Goal: Communication & Community: Answer question/provide support

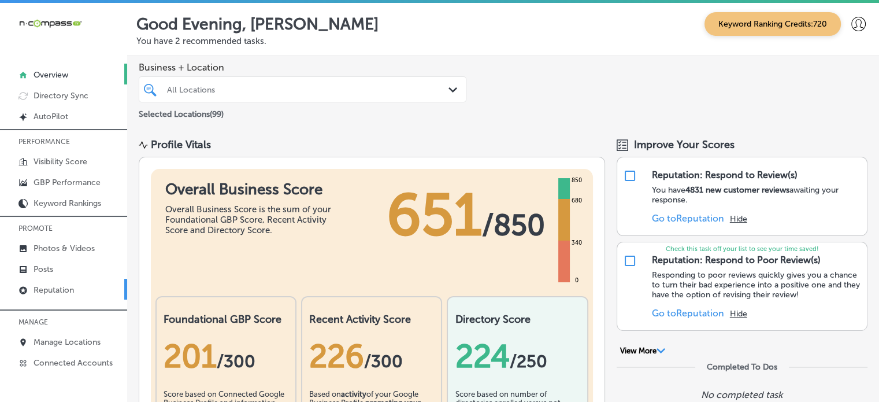
click at [52, 288] on p "Reputation" at bounding box center [54, 290] width 40 height 10
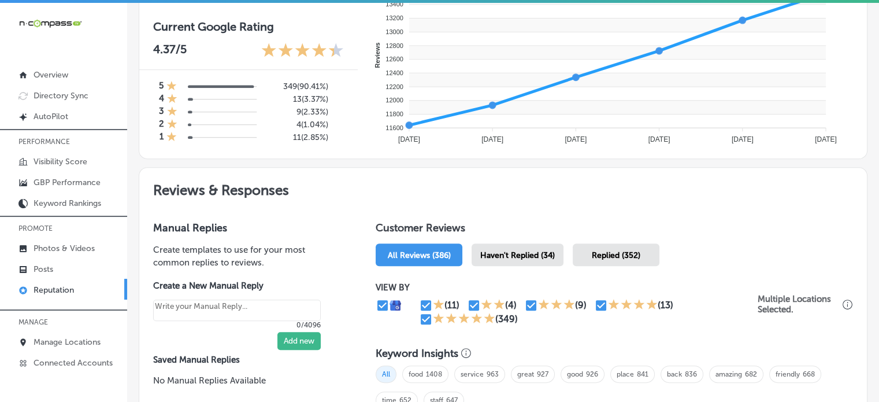
scroll to position [506, 0]
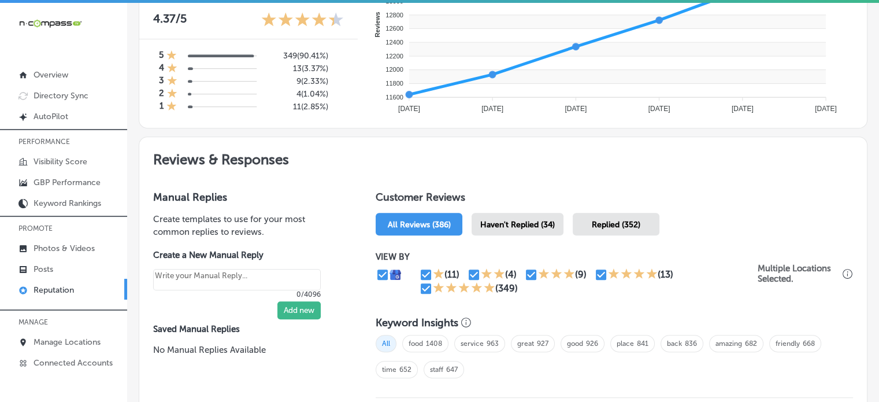
click at [525, 220] on span "Haven't Replied (34)" at bounding box center [517, 225] width 75 height 10
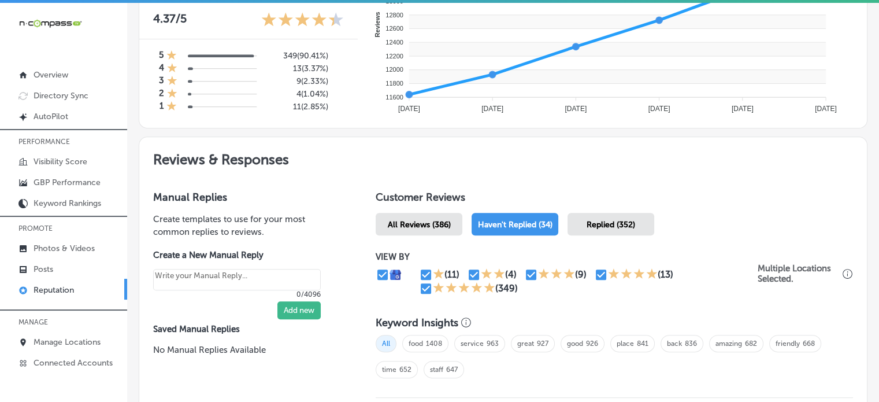
type textarea "x"
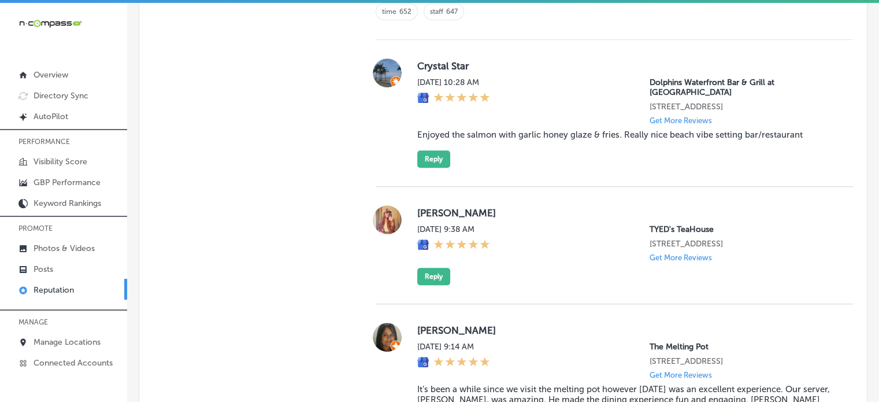
scroll to position [1052, 0]
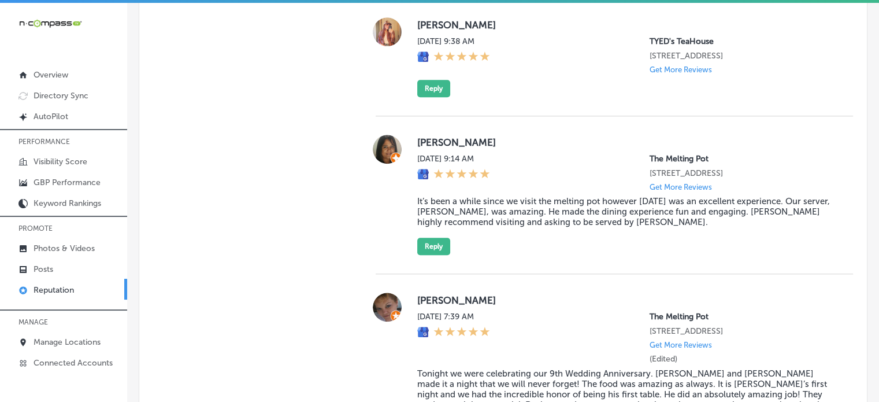
click at [535, 208] on blockquote "It’s been a while since we visit the melting pot however today was an excellent…" at bounding box center [625, 211] width 417 height 31
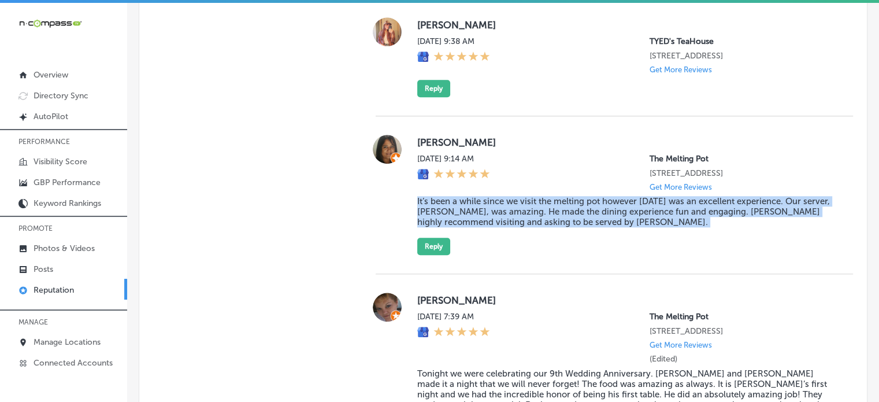
click at [535, 208] on blockquote "It’s been a while since we visit the melting pot however today was an excellent…" at bounding box center [625, 211] width 417 height 31
copy blockquote "It’s been a while since we visit the melting pot however today was an excellent…"
click at [425, 247] on button "Reply" at bounding box center [433, 246] width 33 height 17
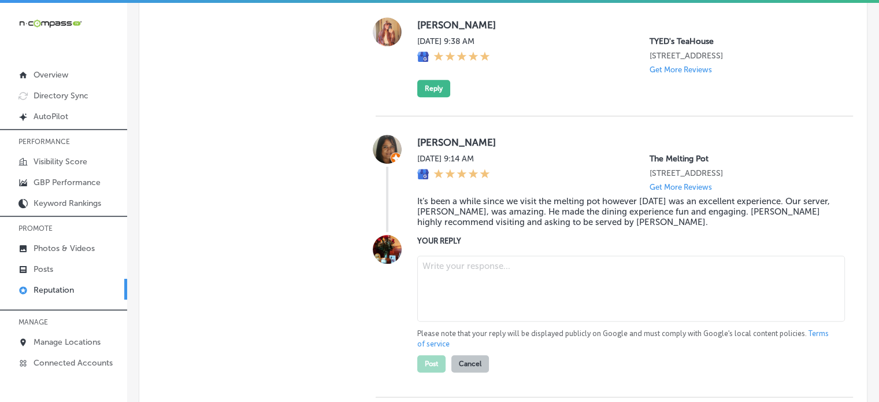
click at [450, 280] on textarea at bounding box center [631, 289] width 428 height 66
paste textarea "Thank you for the wonderful review, Michelle! We’re so glad to hear that your e…"
type textarea "Thank you for the wonderful review, Michelle! We’re so glad to hear that your e…"
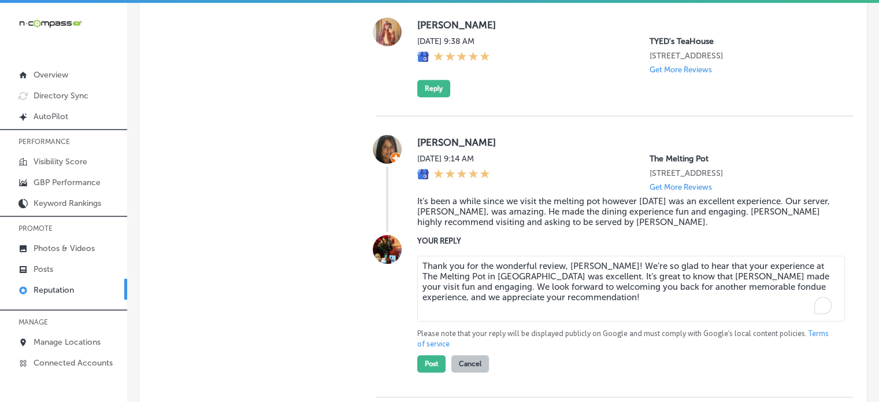
type textarea "x"
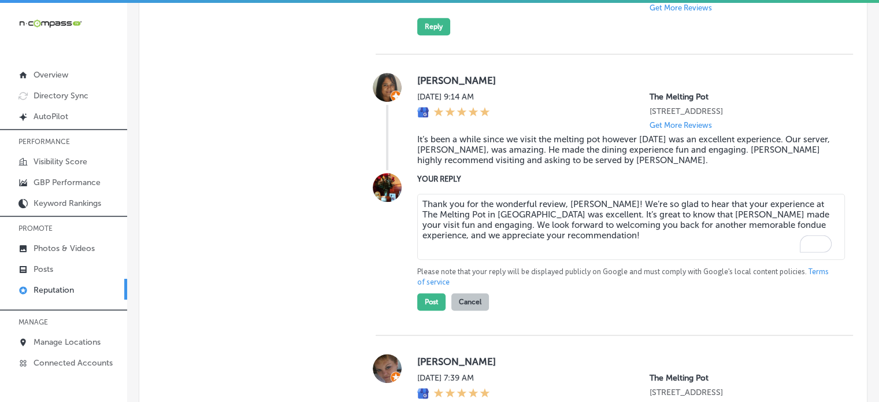
scroll to position [1115, 0]
type textarea "Thank you for the wonderful review, Michelle! We’re so glad to hear that your e…"
click at [434, 302] on button "Post" at bounding box center [431, 301] width 28 height 17
type textarea "x"
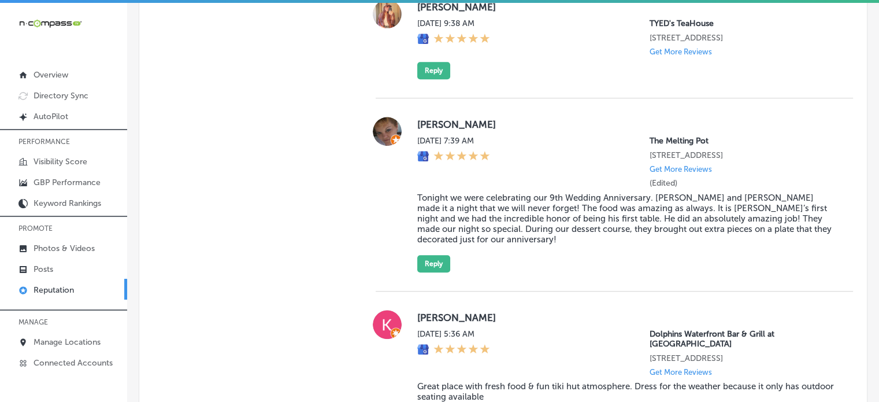
scroll to position [1068, 0]
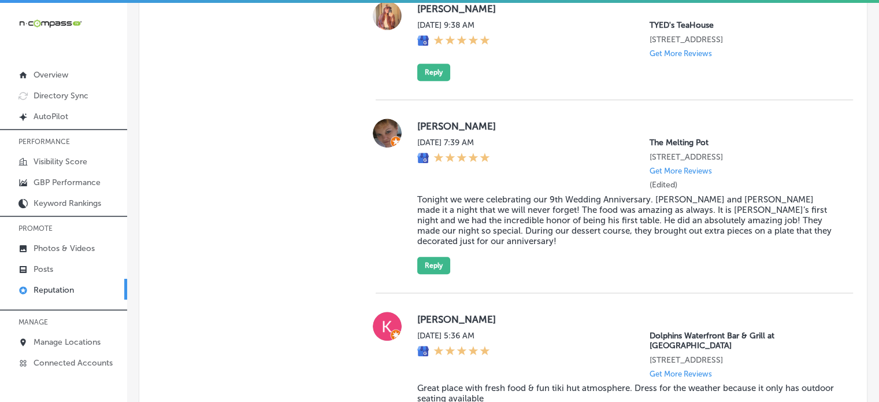
click at [499, 201] on blockquote "Tonight we were celebrating our 9th Wedding Anniversary. Delfi and David made i…" at bounding box center [625, 220] width 417 height 52
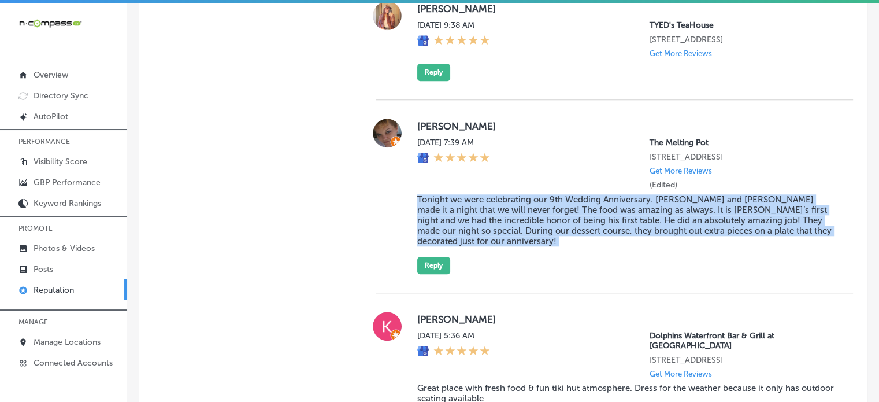
click at [499, 201] on blockquote "Tonight we were celebrating our 9th Wedding Anniversary. Delfi and David made i…" at bounding box center [625, 220] width 417 height 52
copy blockquote "Tonight we were celebrating our 9th Wedding Anniversary. Delfi and David made i…"
click at [424, 265] on div "Tanya Brewer Thu, Sep 4, 2025 7:39 AM The Melting Pot 2230 Town Center Ave Ste …" at bounding box center [614, 196] width 477 height 193
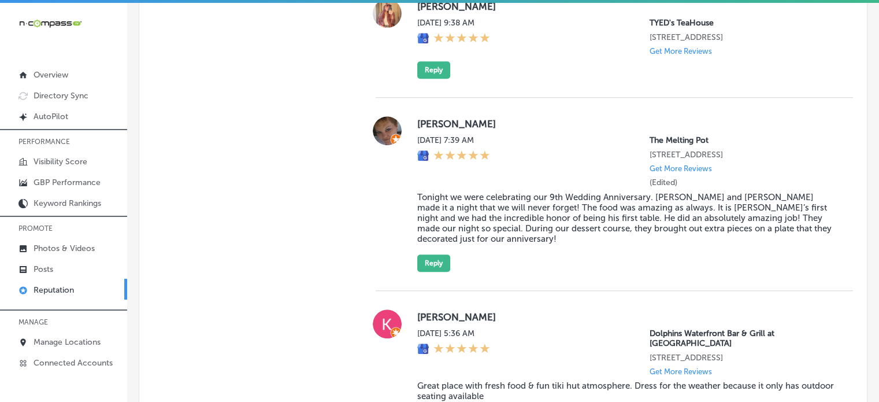
scroll to position [1071, 0]
click at [444, 254] on button "Reply" at bounding box center [433, 262] width 33 height 17
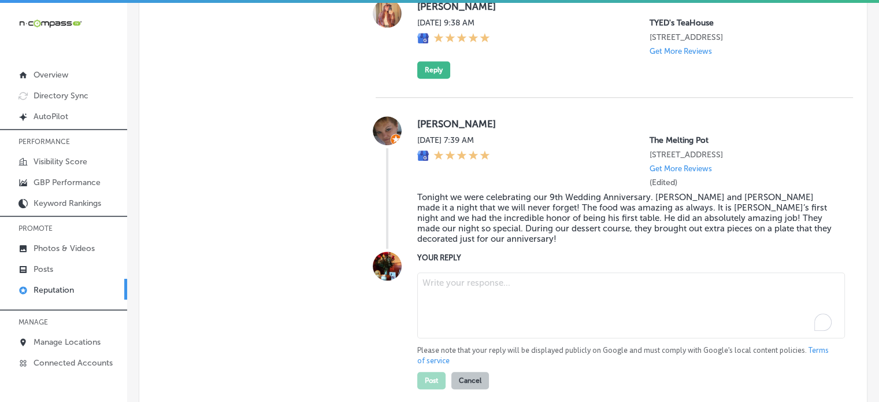
click at [481, 294] on textarea "To enrich screen reader interactions, please activate Accessibility in Grammarl…" at bounding box center [631, 305] width 428 height 66
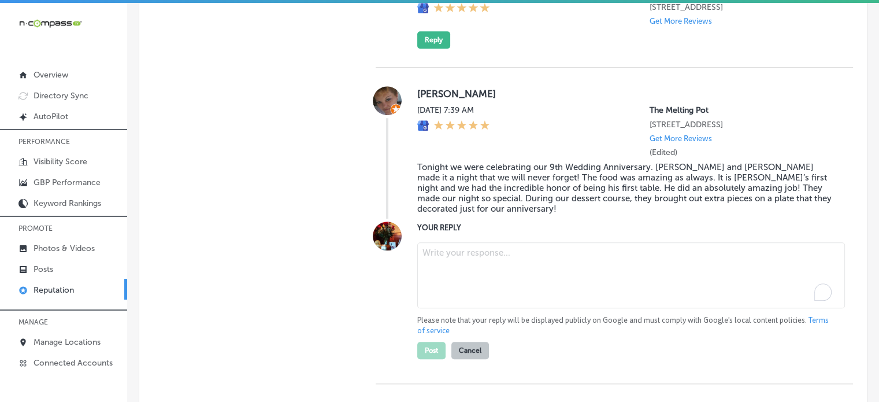
scroll to position [1108, 0]
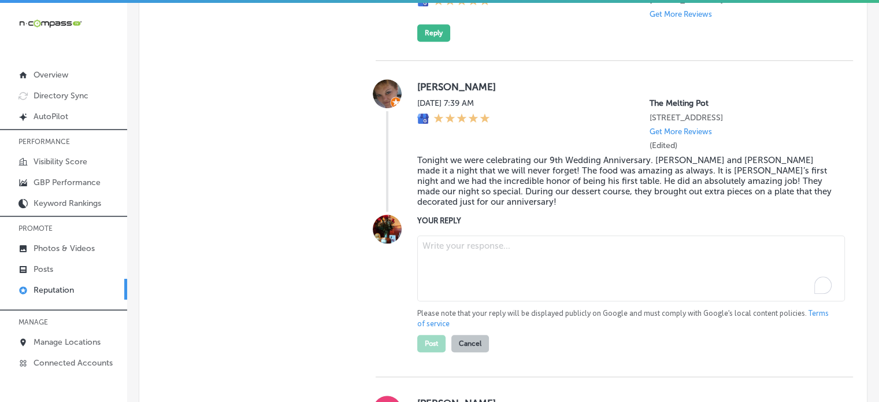
paste textarea "Thank you for the beautiful review, Tanya! We’re so honored to have been part o…"
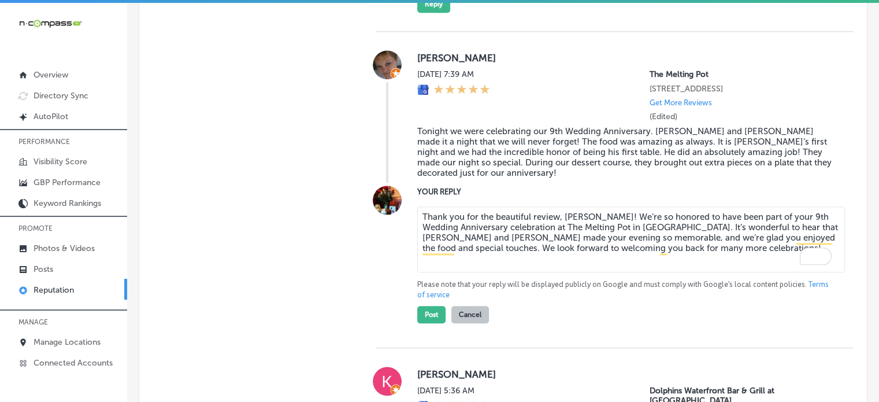
scroll to position [1137, 0]
type textarea "Thank you for the beautiful review, Tanya! We’re so honored to have been part o…"
click at [423, 310] on button "Post" at bounding box center [431, 313] width 28 height 17
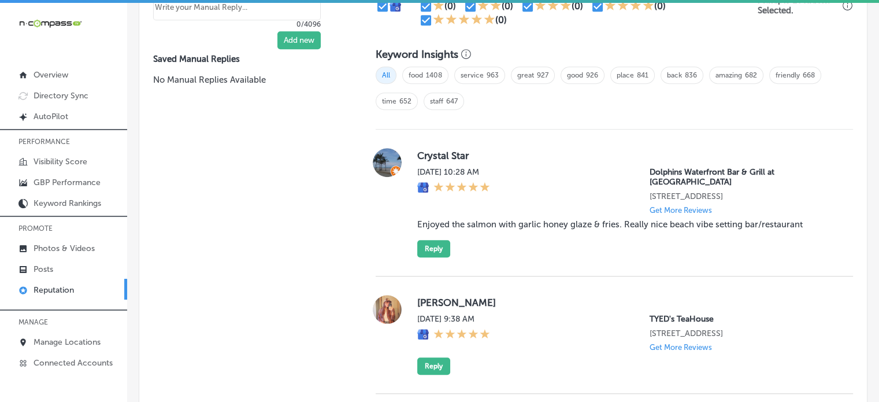
type textarea "x"
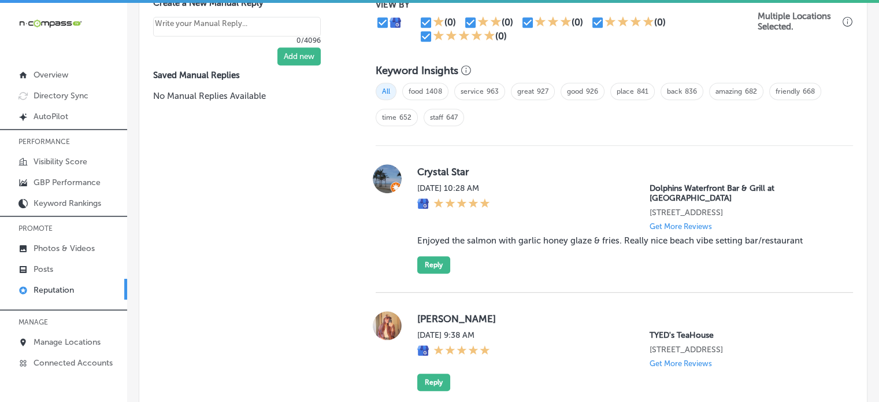
scroll to position [862, 0]
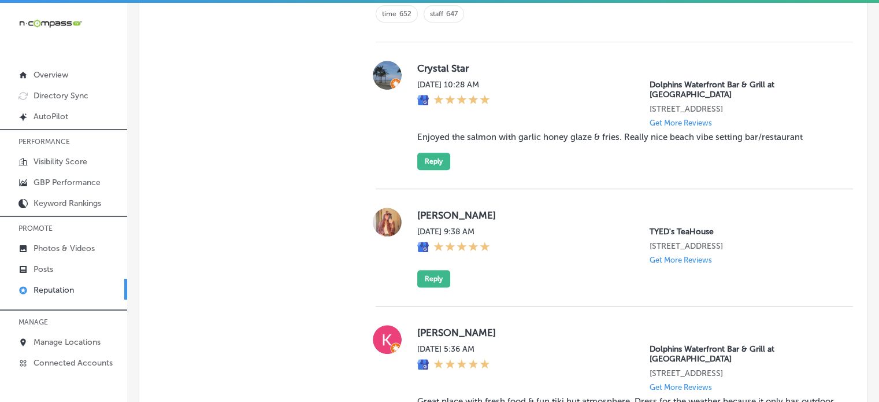
click at [553, 132] on blockquote "Enjoyed the salmon with garlic honey glaze & fries. Really nice beach vibe sett…" at bounding box center [625, 137] width 417 height 10
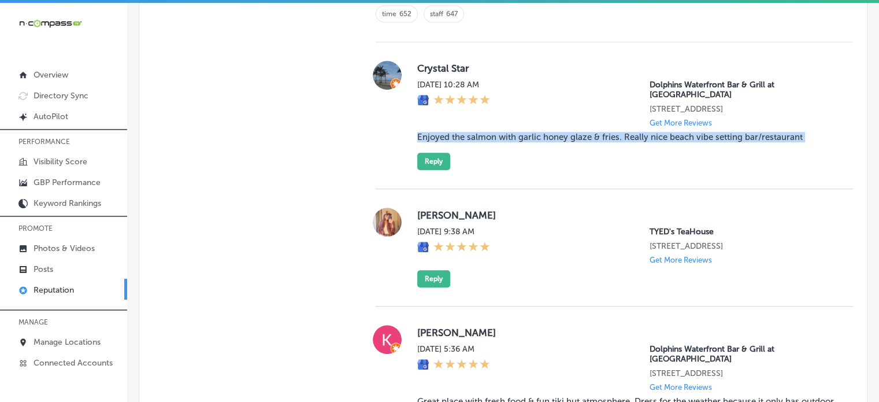
click at [553, 132] on blockquote "Enjoyed the salmon with garlic honey glaze & fries. Really nice beach vibe sett…" at bounding box center [625, 137] width 417 height 10
copy blockquote "Enjoyed the salmon with garlic honey glaze & fries. Really nice beach vibe sett…"
click at [432, 154] on button "Reply" at bounding box center [433, 161] width 33 height 17
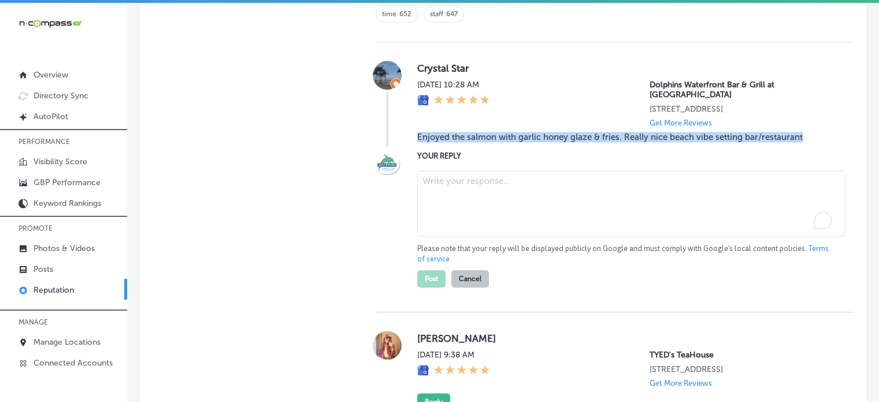
click at [497, 187] on textarea "To enrich screen reader interactions, please activate Accessibility in Grammarl…" at bounding box center [631, 204] width 428 height 66
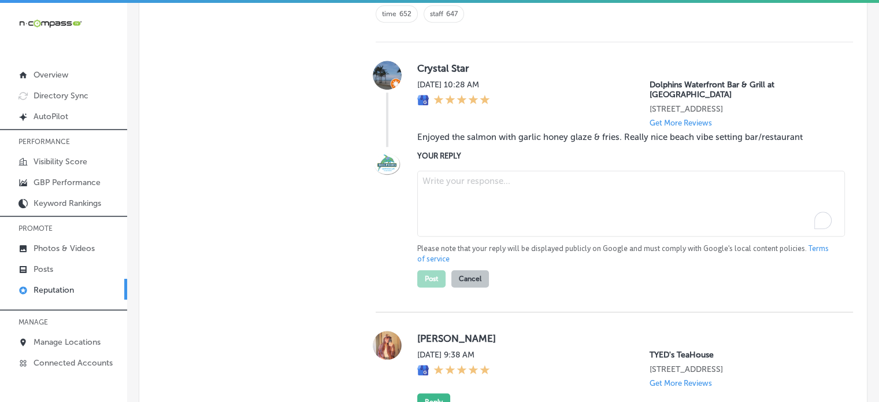
paste textarea "Thank you for the fantastic 5-star review, Crystal! We’re so glad you enjoyed t…"
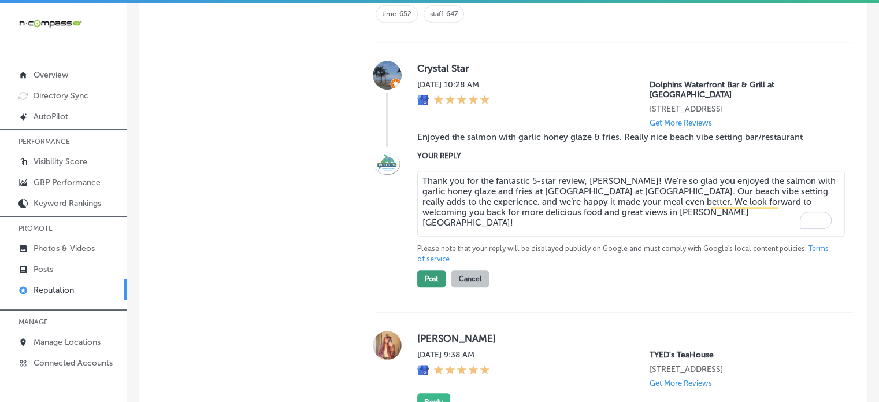
type textarea "Thank you for the fantastic 5-star review, Crystal! We’re so glad you enjoyed t…"
click at [423, 272] on button "Post" at bounding box center [431, 278] width 28 height 17
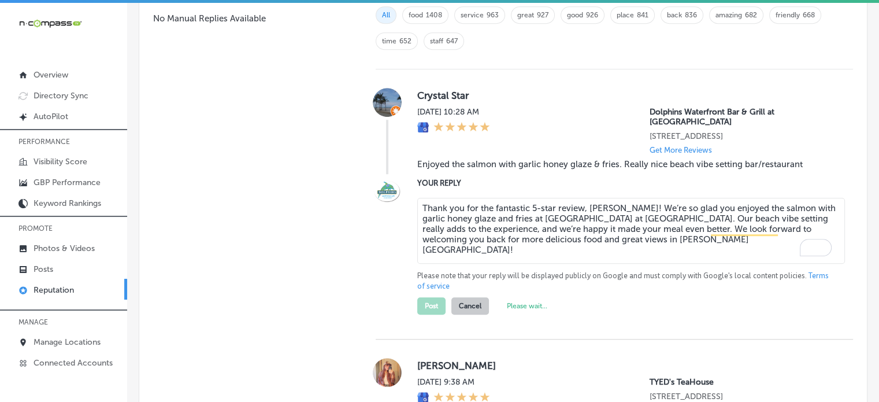
scroll to position [830, 0]
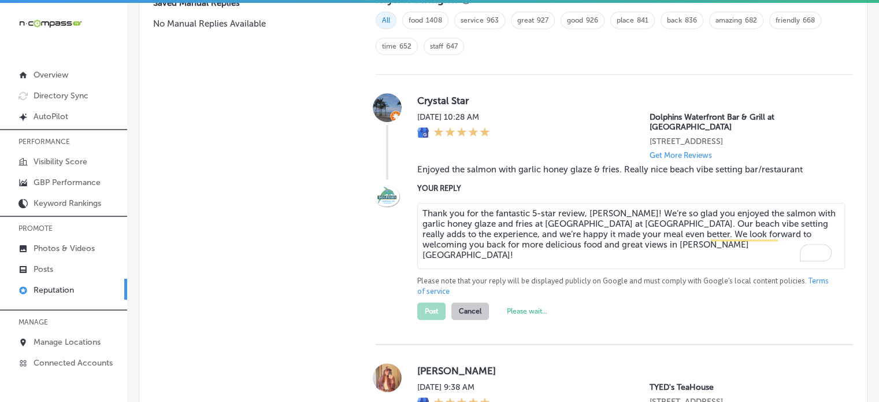
type textarea "x"
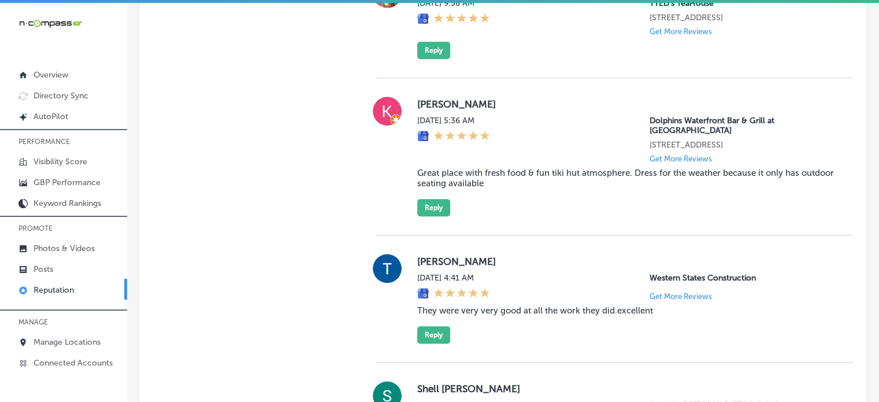
scroll to position [947, 0]
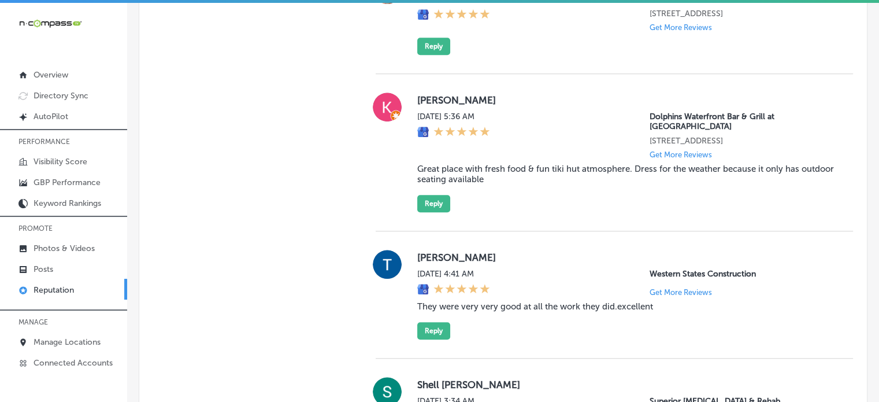
click at [501, 164] on blockquote "Great place with fresh food & fun tiki hut atmosphere. Dress for the weather be…" at bounding box center [625, 174] width 417 height 21
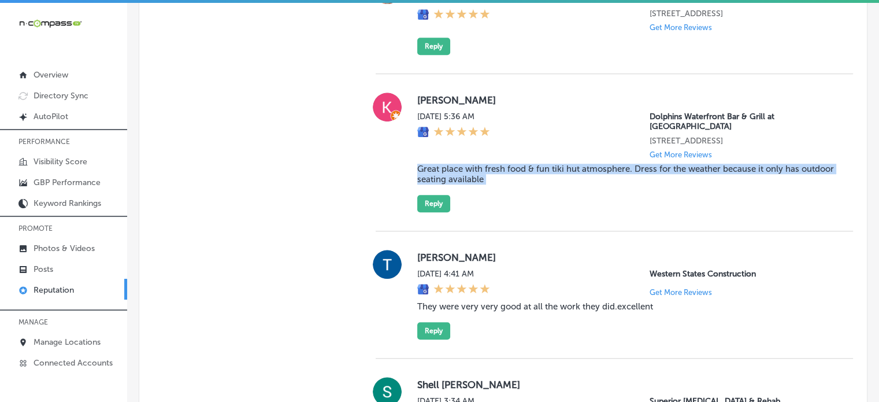
click at [501, 164] on blockquote "Great place with fresh food & fun tiki hut atmosphere. Dress for the weather be…" at bounding box center [625, 174] width 417 height 21
copy blockquote "Great place with fresh food & fun tiki hut atmosphere. Dress for the weather be…"
click at [424, 195] on button "Reply" at bounding box center [433, 203] width 33 height 17
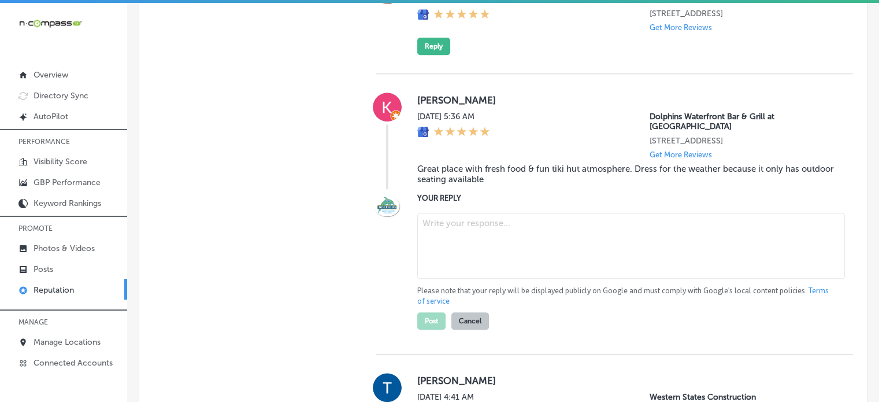
click at [446, 219] on textarea at bounding box center [631, 246] width 428 height 66
paste textarea "Thank you for the fantastic 5-star review, Kenneth! We’re so happy to hear you …"
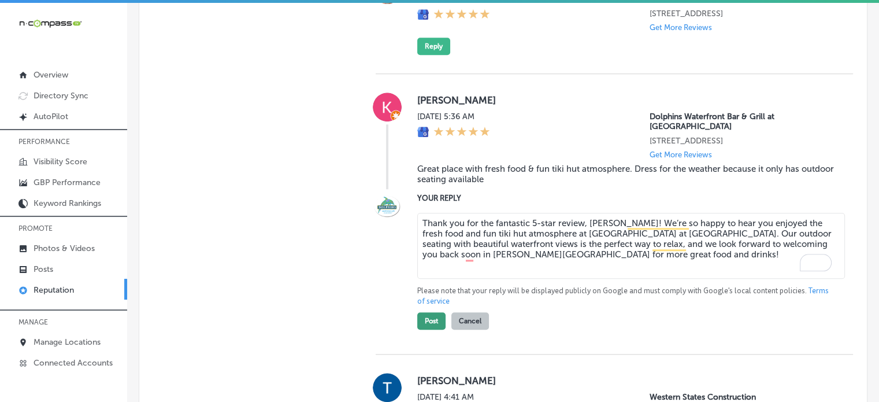
type textarea "Thank you for the fantastic 5-star review, Kenneth! We’re so happy to hear you …"
click at [427, 312] on button "Post" at bounding box center [431, 320] width 28 height 17
type textarea "x"
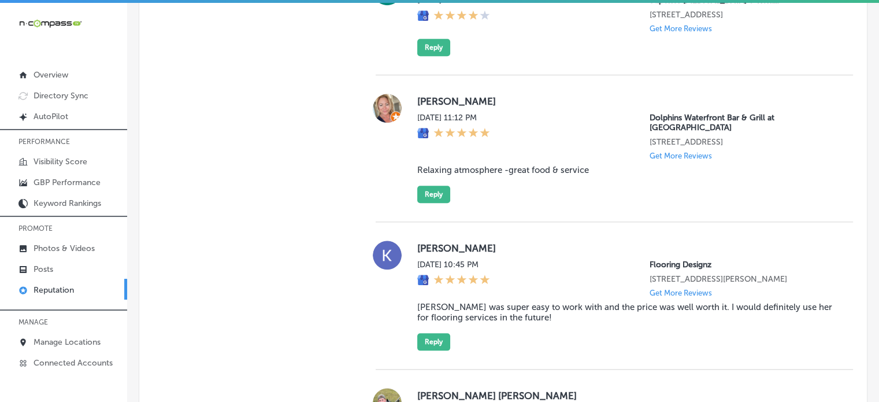
scroll to position [1191, 0]
click at [487, 172] on blockquote "Relaxing atmosphere -great food & service" at bounding box center [625, 170] width 417 height 10
copy blockquote "Relaxing atmosphere -great food & service"
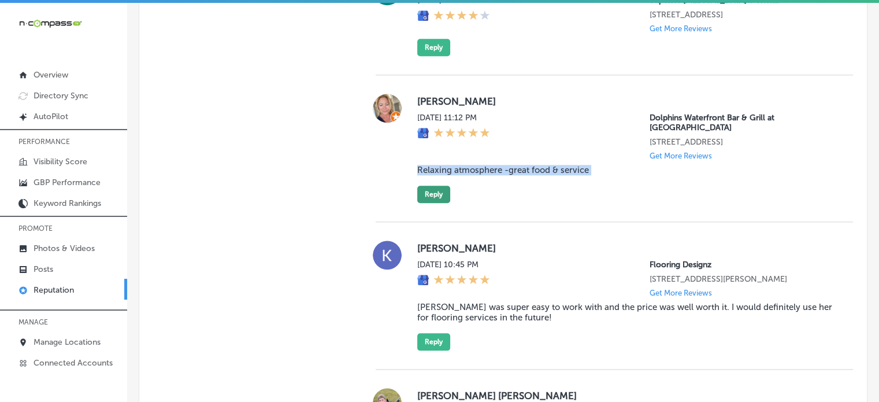
click at [436, 199] on button "Reply" at bounding box center [433, 194] width 33 height 17
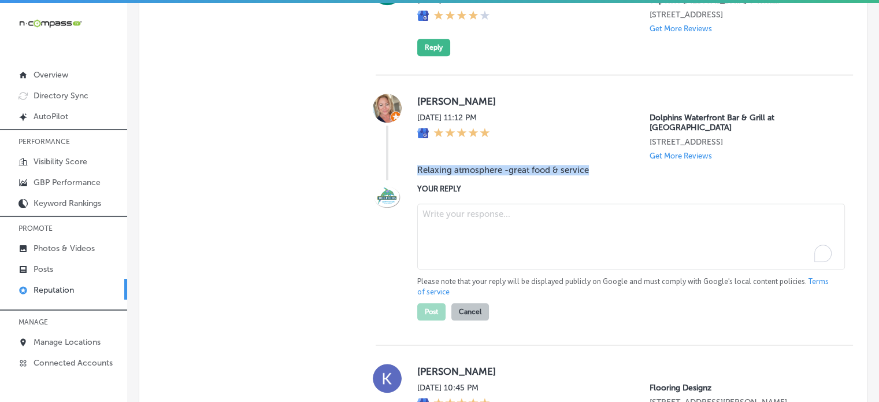
click at [451, 240] on textarea "To enrich screen reader interactions, please activate Accessibility in Grammarl…" at bounding box center [631, 236] width 428 height 66
paste textarea "Thank you for the wonderful 5-star review, Barbie! We’re so happy to hear you e…"
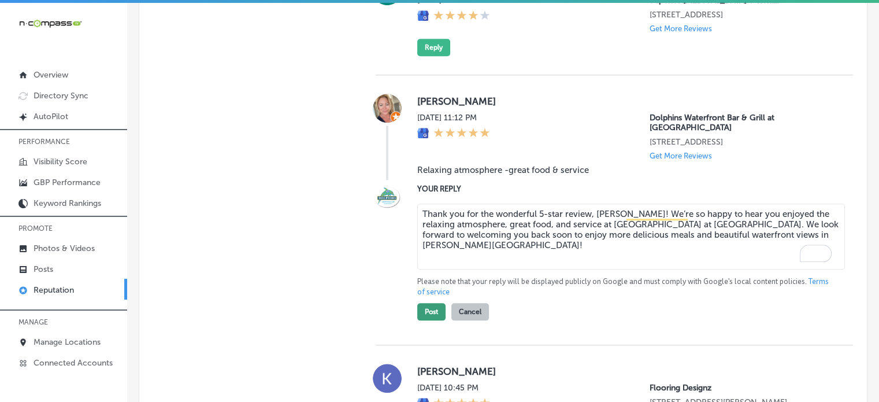
type textarea "Thank you for the wonderful 5-star review, Barbie! We’re so happy to hear you e…"
click at [430, 317] on button "Post" at bounding box center [431, 311] width 28 height 17
type textarea "x"
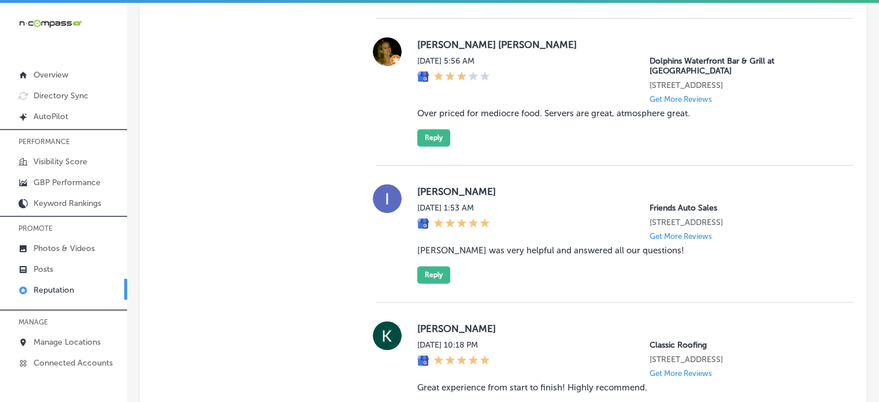
scroll to position [1698, 0]
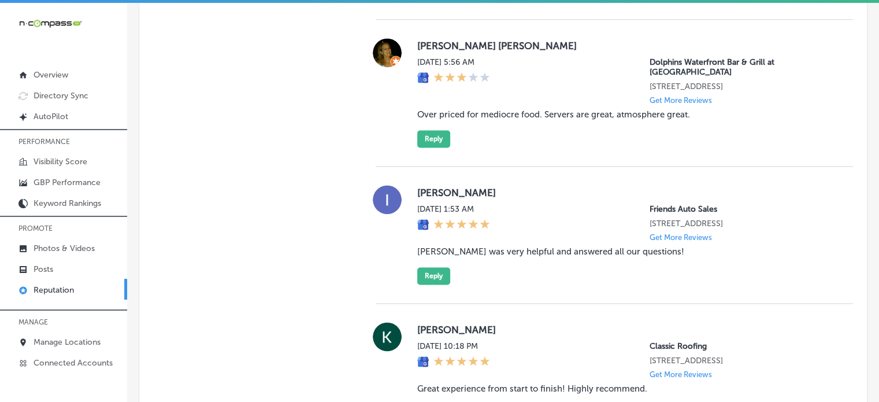
click at [462, 120] on blockquote "Over priced for mediocre food. Servers are great, atmosphere great." at bounding box center [625, 114] width 417 height 10
copy blockquote "Over priced for mediocre food. Servers are great, atmosphere great."
click at [490, 166] on div "Nancy Carol Wed, Sep 3, 2025 5:56 AM Dolphins Waterfront Bar & Grill at Cape Cr…" at bounding box center [614, 93] width 477 height 147
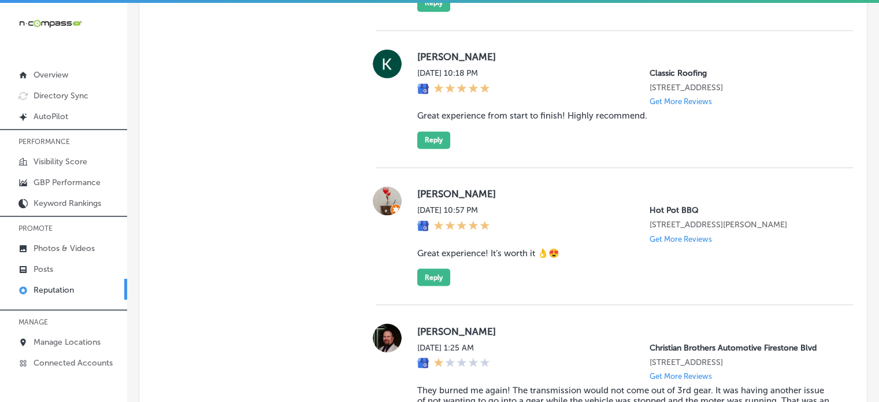
scroll to position [1964, 0]
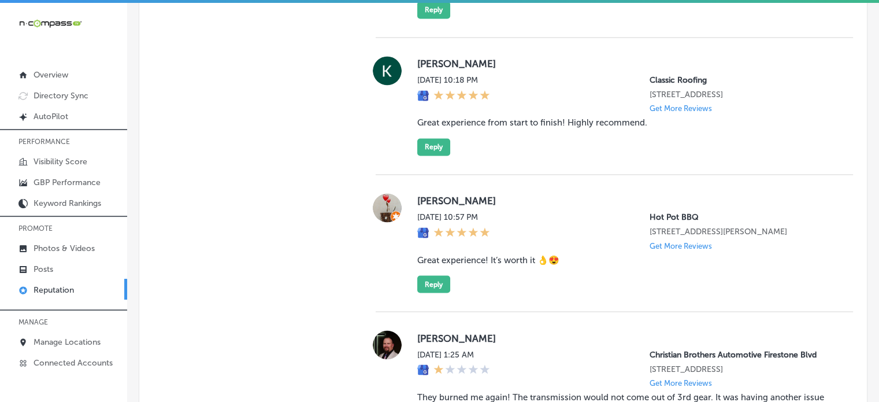
click at [499, 265] on blockquote "Great experience! It’s worth it 👌😍" at bounding box center [625, 259] width 417 height 10
copy blockquote "Great experience! It’s worth it 👌😍"
click at [435, 293] on button "Reply" at bounding box center [433, 283] width 33 height 17
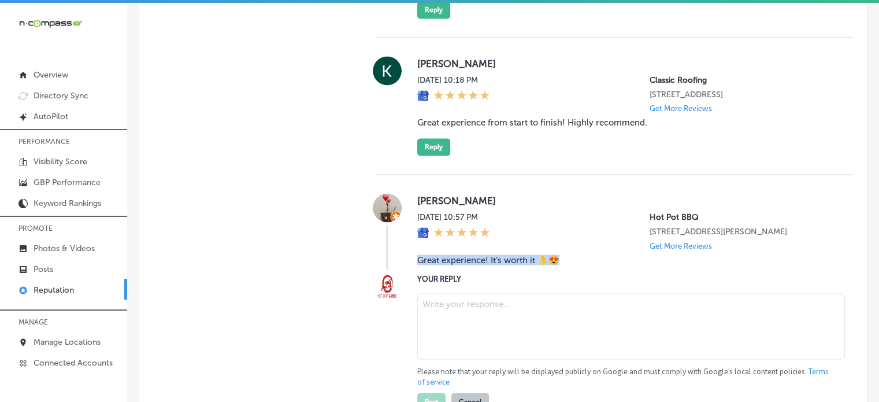
click at [465, 331] on textarea at bounding box center [631, 326] width 428 height 66
paste textarea "Thank you for the fantastic five-star review, Mei! We're so happy to hear you h…"
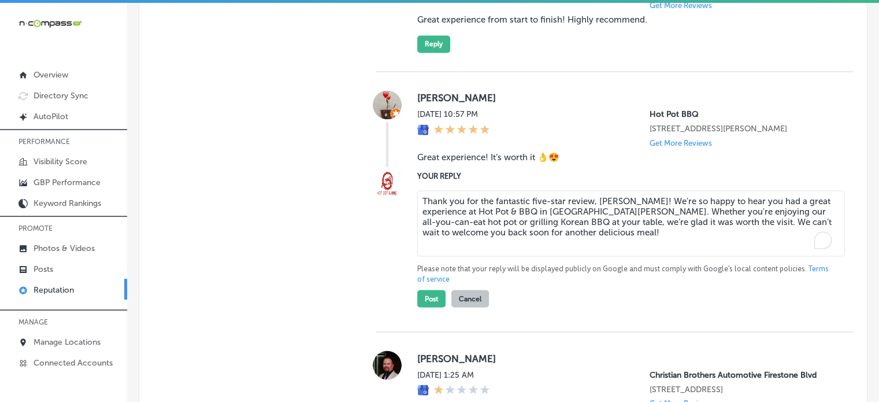
scroll to position [2070, 0]
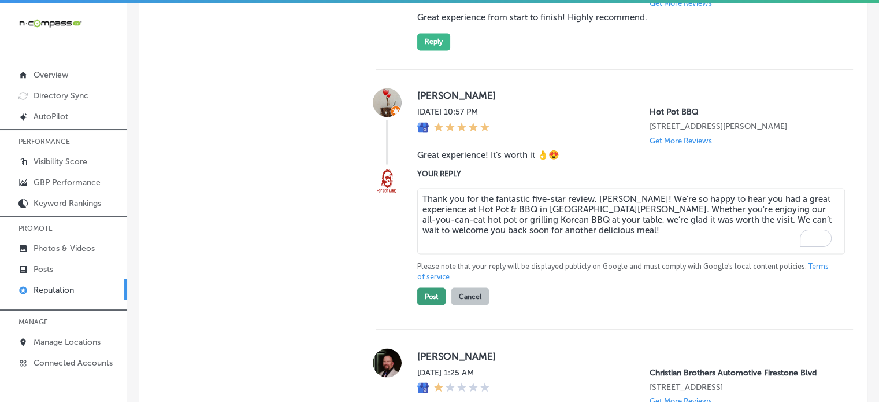
type textarea "Thank you for the fantastic five-star review, Mei! We're so happy to hear you h…"
click at [433, 305] on button "Post" at bounding box center [431, 295] width 28 height 17
type textarea "x"
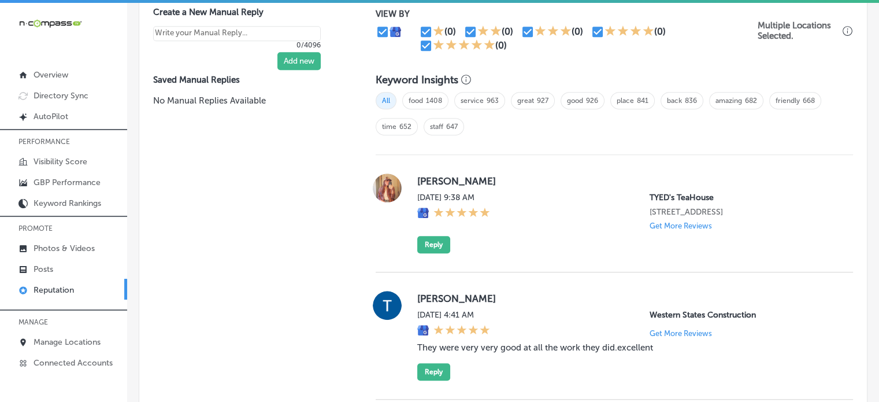
scroll to position [779, 0]
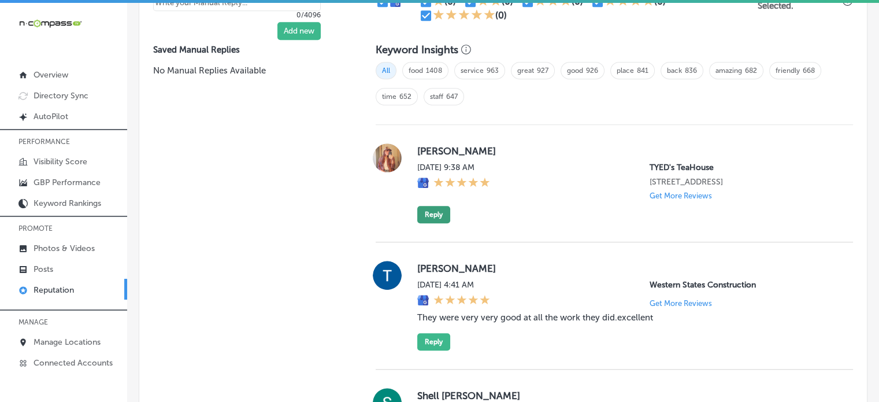
click at [421, 209] on button "Reply" at bounding box center [433, 214] width 33 height 17
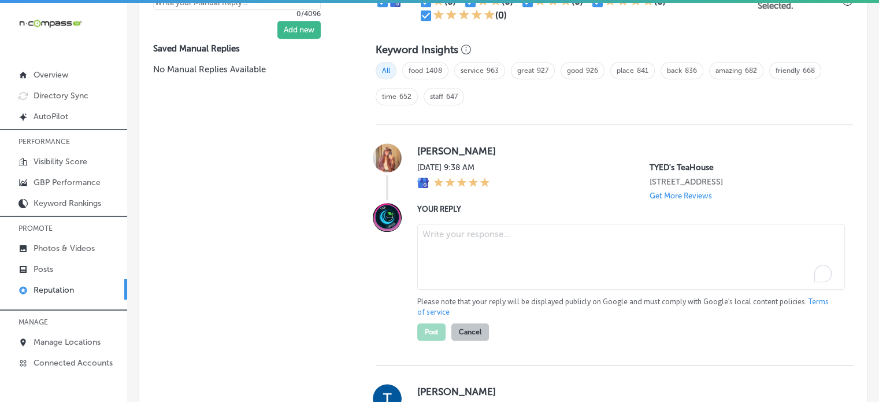
click at [462, 260] on textarea "To enrich screen reader interactions, please activate Accessibility in Grammarl…" at bounding box center [631, 257] width 428 height 66
paste textarea "Thank you for the 5-star review, Chayce! We’re so glad you enjoyed your experie…"
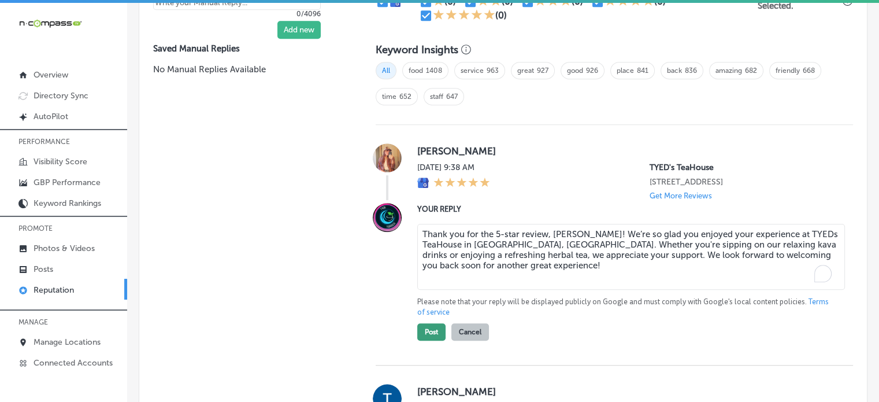
type textarea "Thank you for the 5-star review, Chayce! We’re so glad you enjoyed your experie…"
click at [434, 330] on button "Post" at bounding box center [431, 331] width 28 height 17
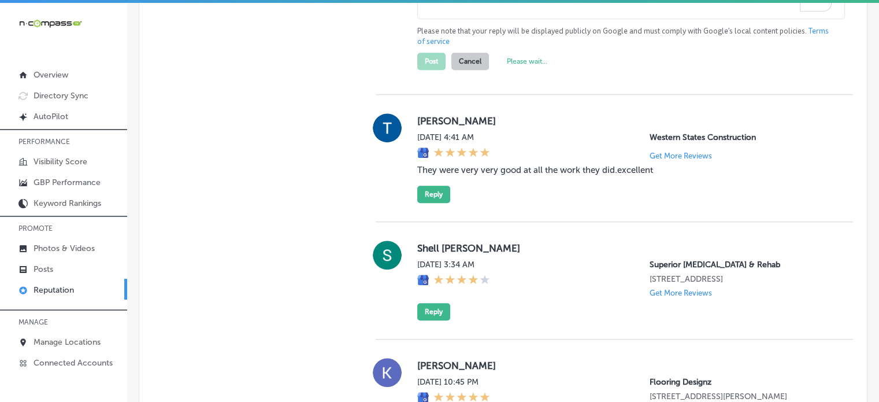
type textarea "x"
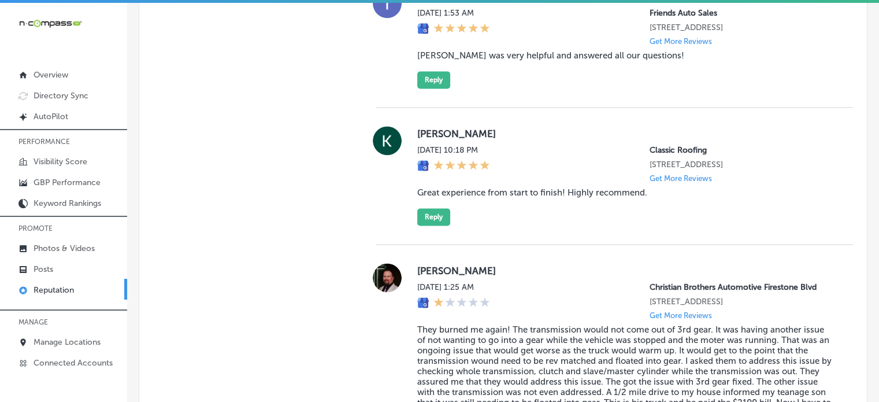
scroll to position [1787, 0]
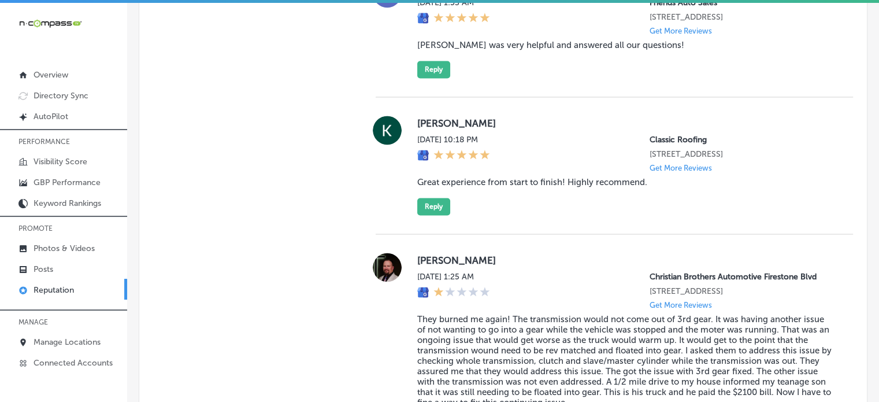
click at [512, 187] on blockquote "Great experience from start to finish! Highly recommend." at bounding box center [625, 182] width 417 height 10
copy blockquote "Great experience from start to finish! Highly recommend."
click at [430, 215] on button "Reply" at bounding box center [433, 206] width 33 height 17
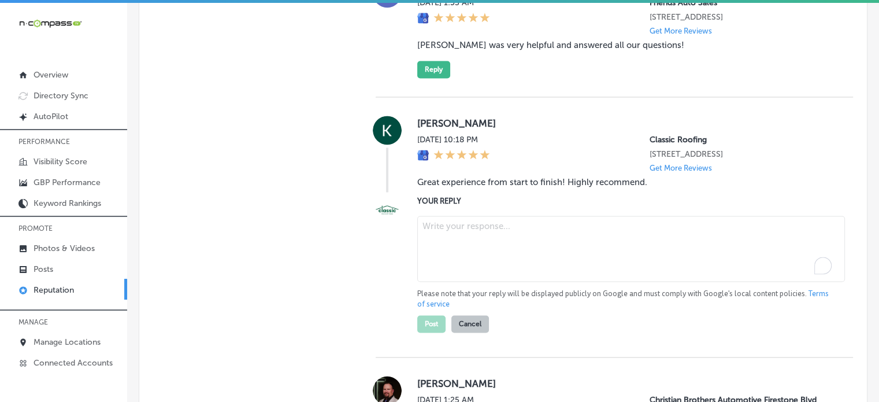
click at [458, 282] on textarea "To enrich screen reader interactions, please activate Accessibility in Grammarl…" at bounding box center [631, 249] width 428 height 66
paste textarea "Thank you, Kim, for the fantastic review! We’re thrilled to hear that you had a…"
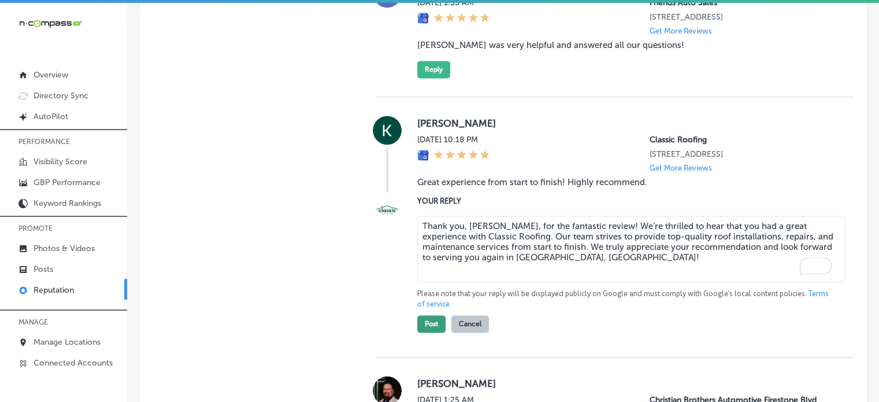
type textarea "Thank you, Kim, for the fantastic review! We’re thrilled to hear that you had a…"
click at [440, 332] on button "Post" at bounding box center [431, 323] width 28 height 17
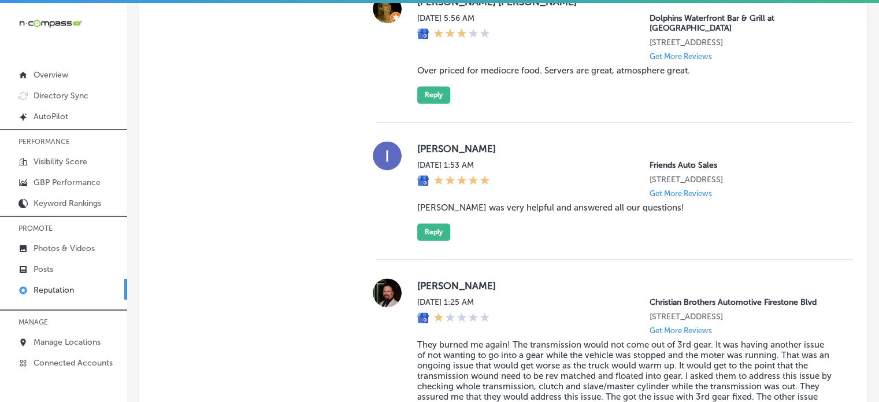
scroll to position [1626, 0]
click at [498, 235] on div "[PERSON_NAME][DATE] 1:53 AM Friends Auto Sales [STREET_ADDRESS] Get More Review…" at bounding box center [625, 189] width 417 height 99
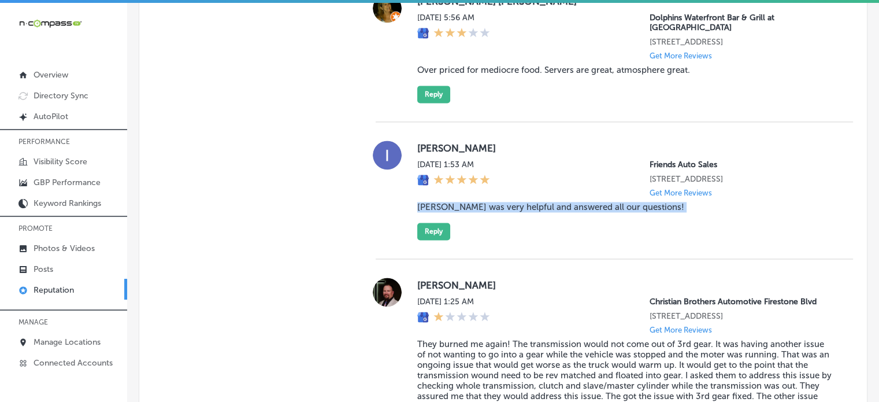
click at [498, 235] on div "[PERSON_NAME][DATE] 1:53 AM Friends Auto Sales [STREET_ADDRESS] Get More Review…" at bounding box center [625, 189] width 417 height 99
copy blockquote "[PERSON_NAME] was very helpful and answered all our questions!"
click at [439, 240] on button "Reply" at bounding box center [433, 231] width 33 height 17
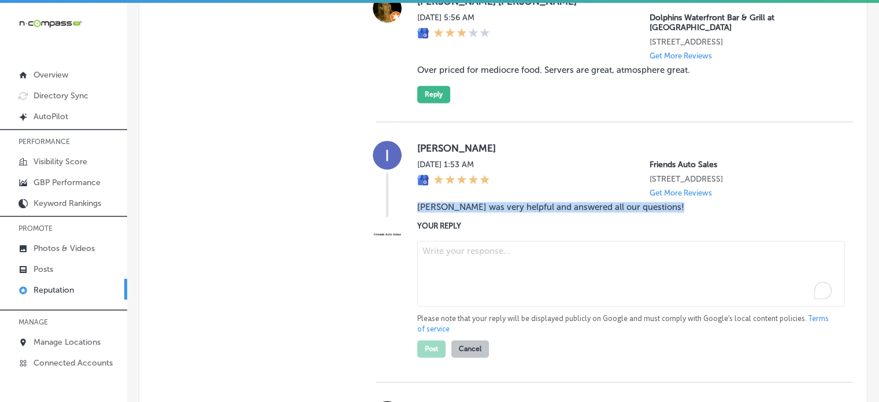
click at [469, 290] on textarea "To enrich screen reader interactions, please activate Accessibility in Grammarl…" at bounding box center [631, 273] width 428 height 66
paste textarea "Thank you for your review, [PERSON_NAME]! We're glad to hear that [PERSON_NAME]…"
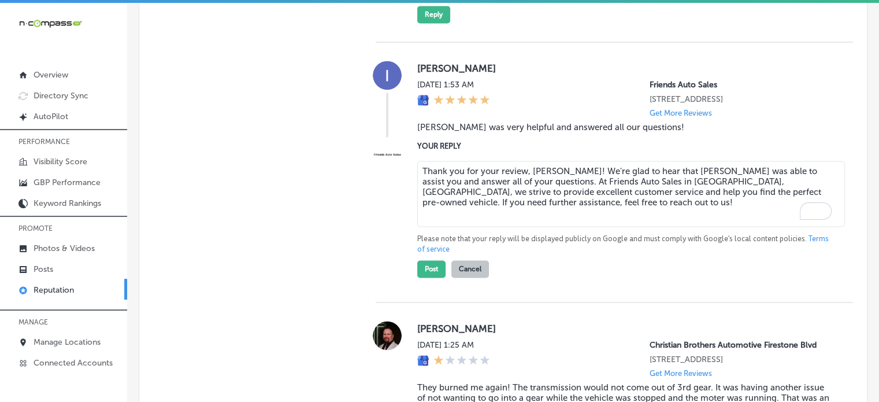
scroll to position [1709, 0]
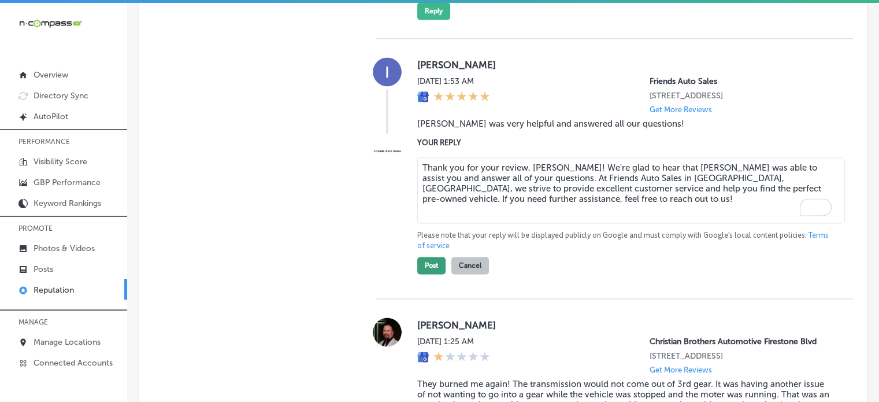
type textarea "Thank you for your review, [PERSON_NAME]! We're glad to hear that [PERSON_NAME]…"
click at [428, 274] on button "Post" at bounding box center [431, 265] width 28 height 17
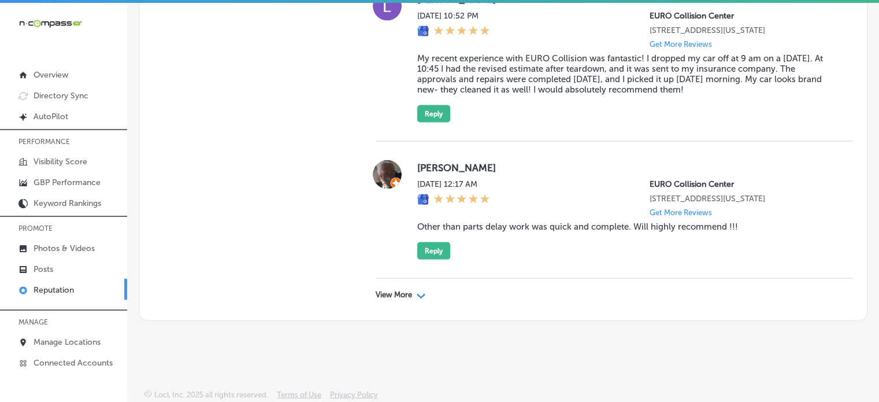
scroll to position [2486, 0]
click at [404, 296] on p "View More" at bounding box center [394, 294] width 36 height 9
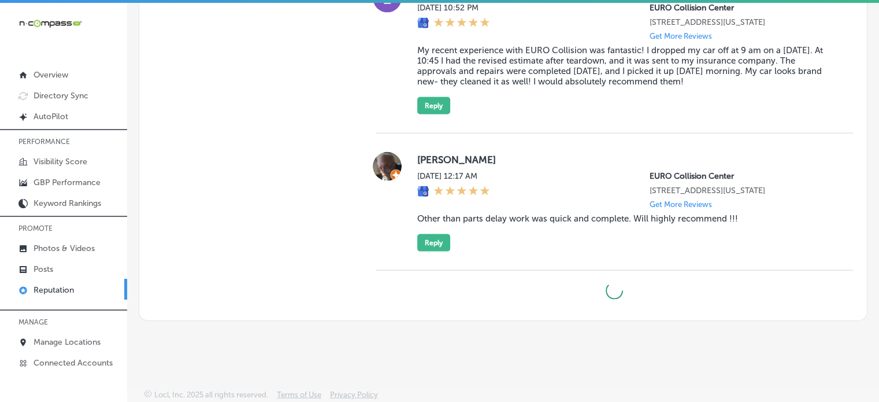
type textarea "x"
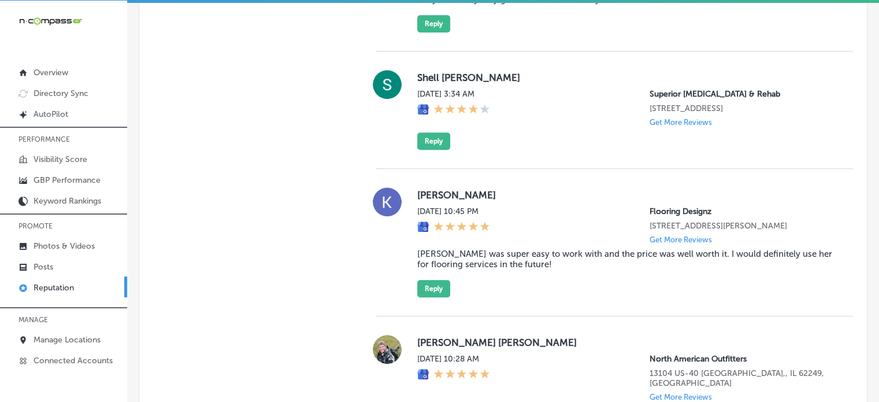
scroll to position [953, 0]
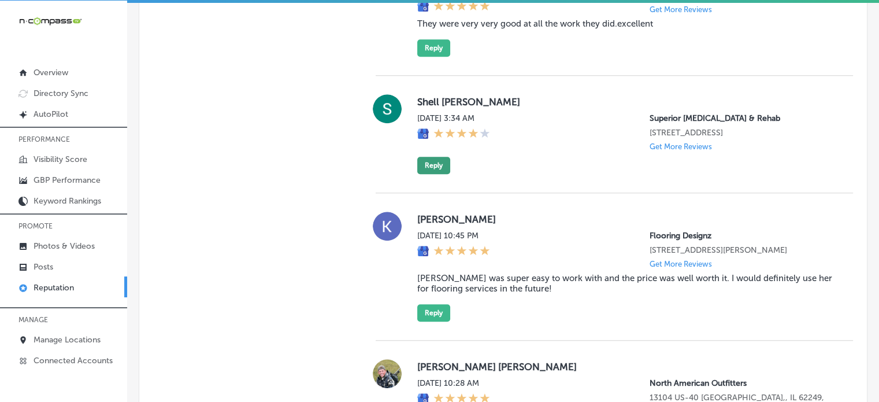
click at [427, 174] on button "Reply" at bounding box center [433, 165] width 33 height 17
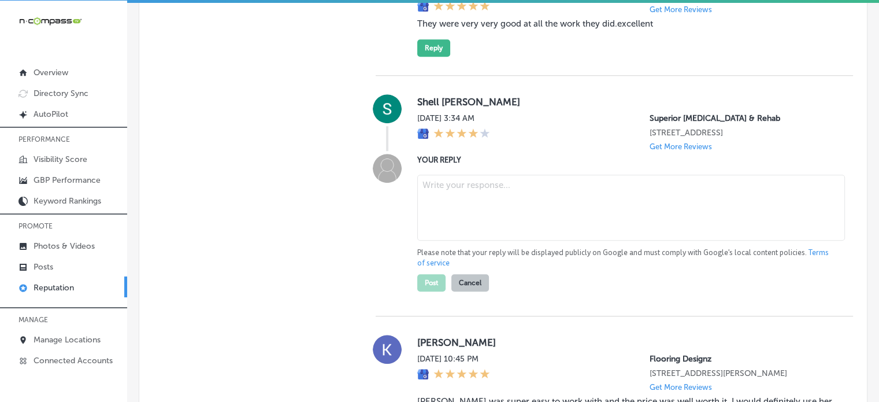
click at [506, 230] on textarea at bounding box center [631, 208] width 428 height 66
paste textarea "Thank you for the 4-star review, [PERSON_NAME]! We appreciate your feedback and…"
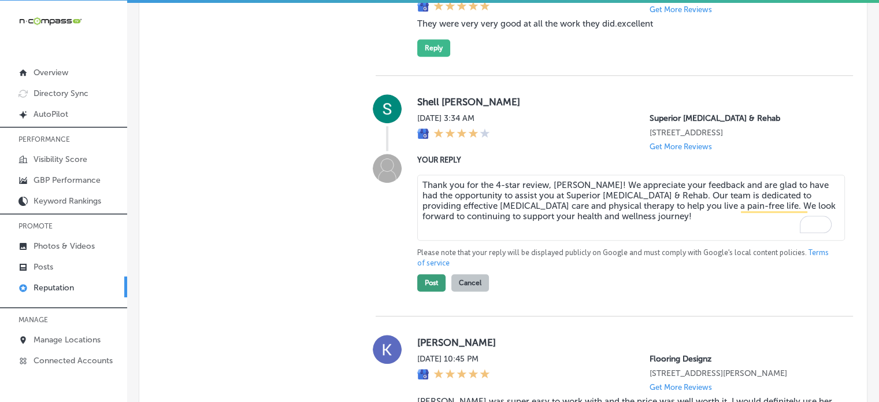
type textarea "Thank you for the 4-star review, [PERSON_NAME]! We appreciate your feedback and…"
click at [431, 289] on button "Post" at bounding box center [431, 282] width 28 height 17
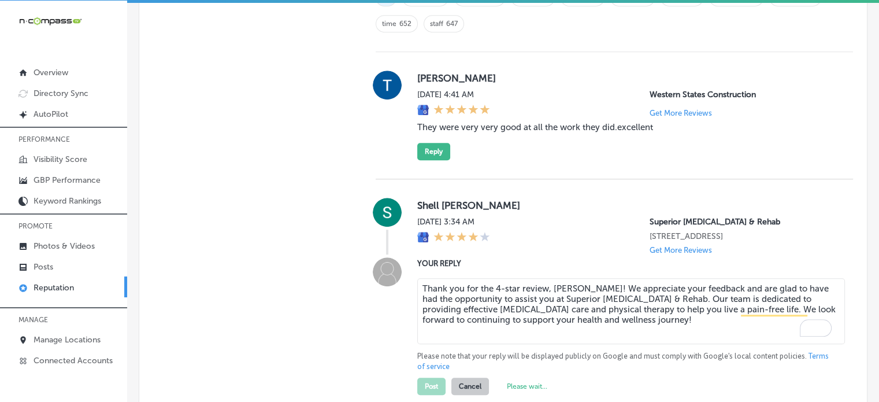
type textarea "x"
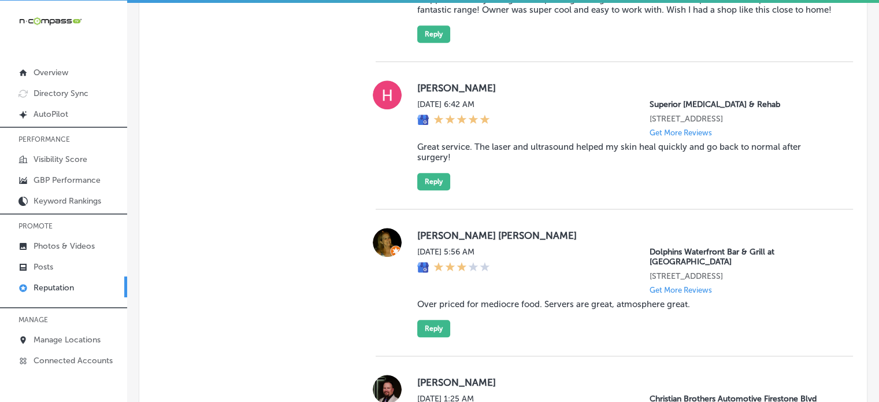
scroll to position [1272, 0]
click at [527, 162] on blockquote "Great service. The laser and ultrasound helped my skin heal quickly and go back…" at bounding box center [625, 151] width 417 height 21
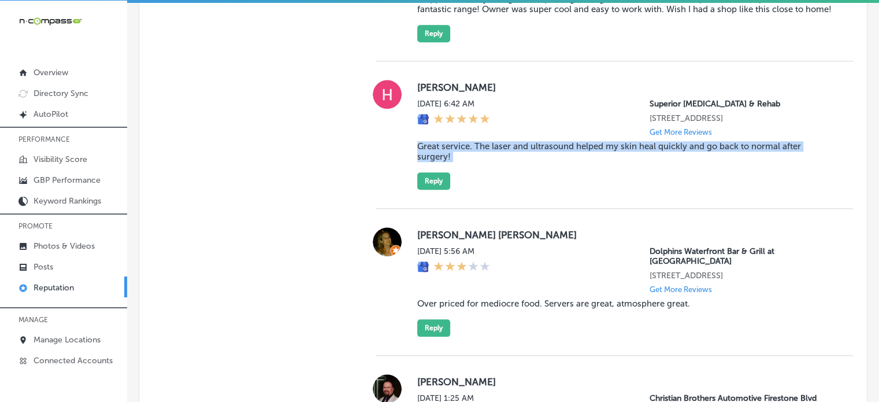
click at [527, 162] on blockquote "Great service. The laser and ultrasound helped my skin heal quickly and go back…" at bounding box center [625, 151] width 417 height 21
copy blockquote "Great service. The laser and ultrasound helped my skin heal quickly and go back…"
click at [434, 190] on button "Reply" at bounding box center [433, 180] width 33 height 17
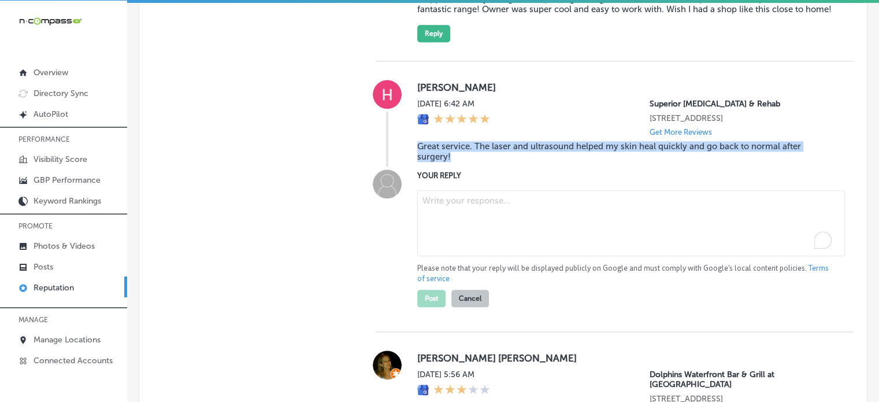
click at [499, 240] on textarea "To enrich screen reader interactions, please activate Accessibility in Grammarl…" at bounding box center [631, 223] width 428 height 66
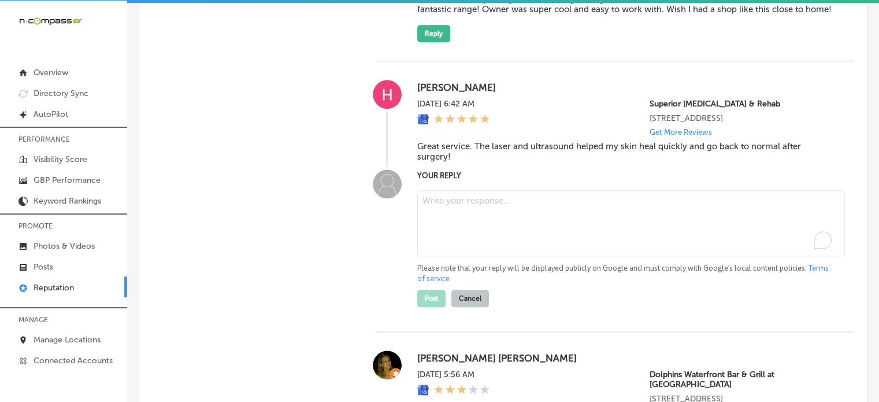
paste textarea "Thank you for the great review, [PERSON_NAME]! We're so glad to hear that the c…"
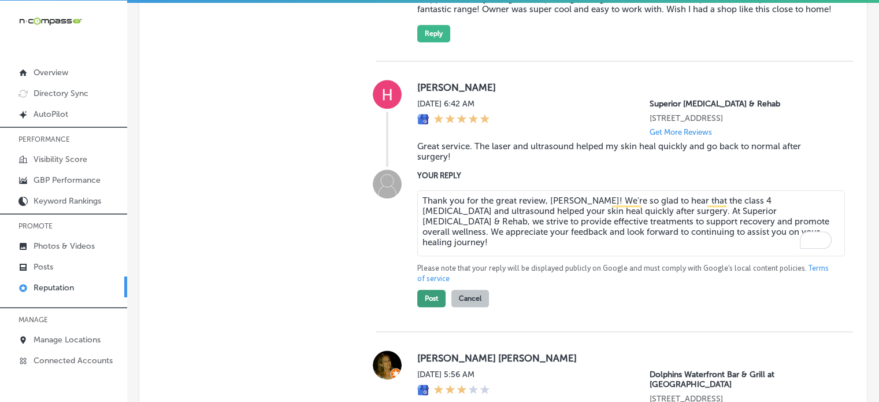
type textarea "Thank you for the great review, [PERSON_NAME]! We're so glad to hear that the c…"
click at [429, 307] on button "Post" at bounding box center [431, 298] width 28 height 17
type textarea "x"
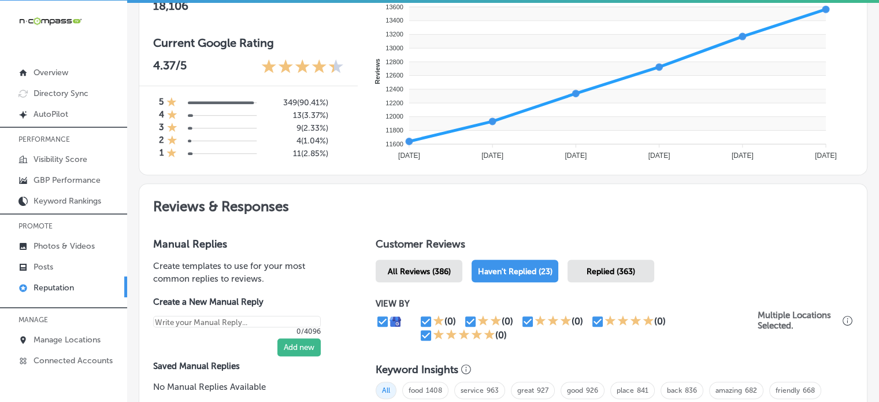
scroll to position [454, 0]
